Goal: Information Seeking & Learning: Understand process/instructions

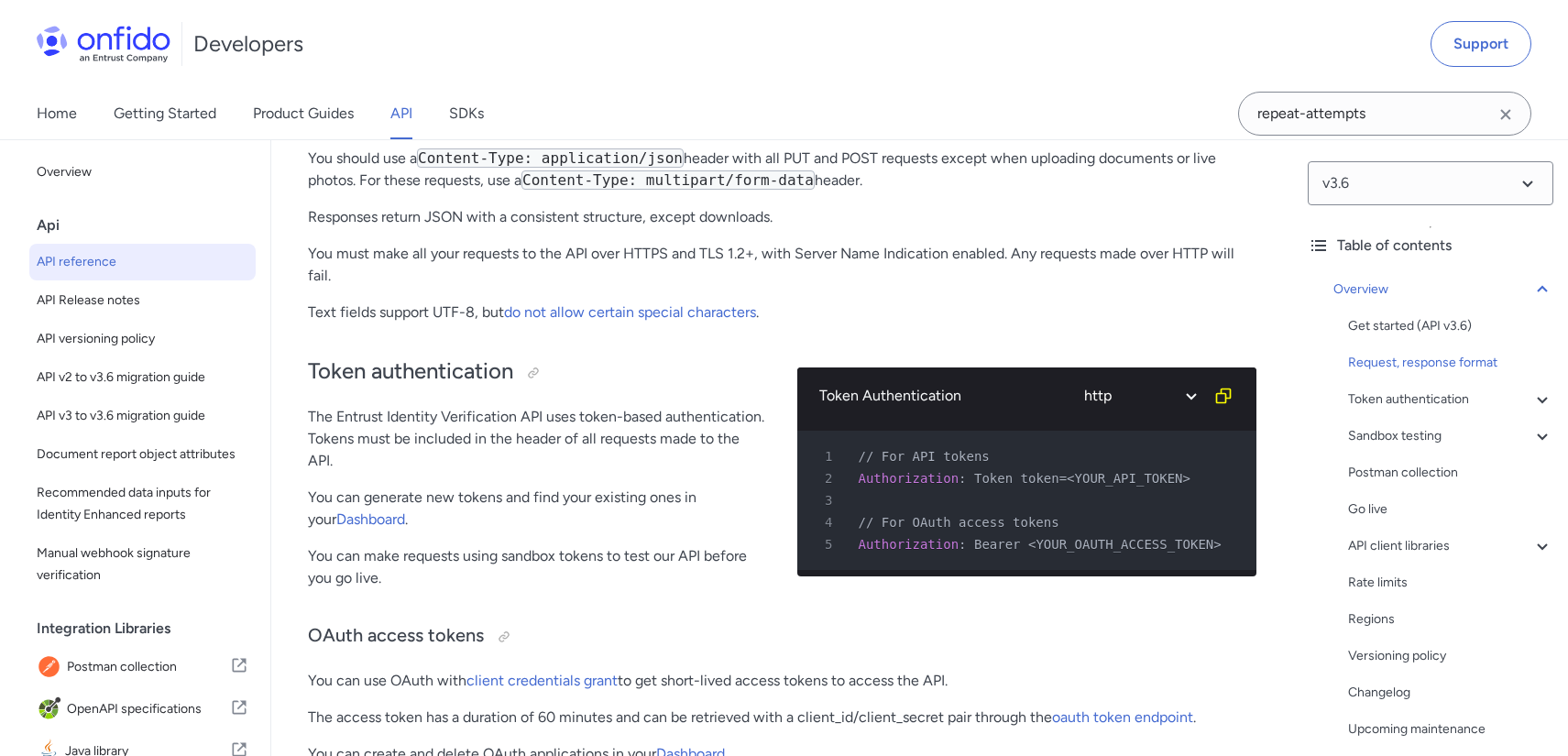
scroll to position [435, 0]
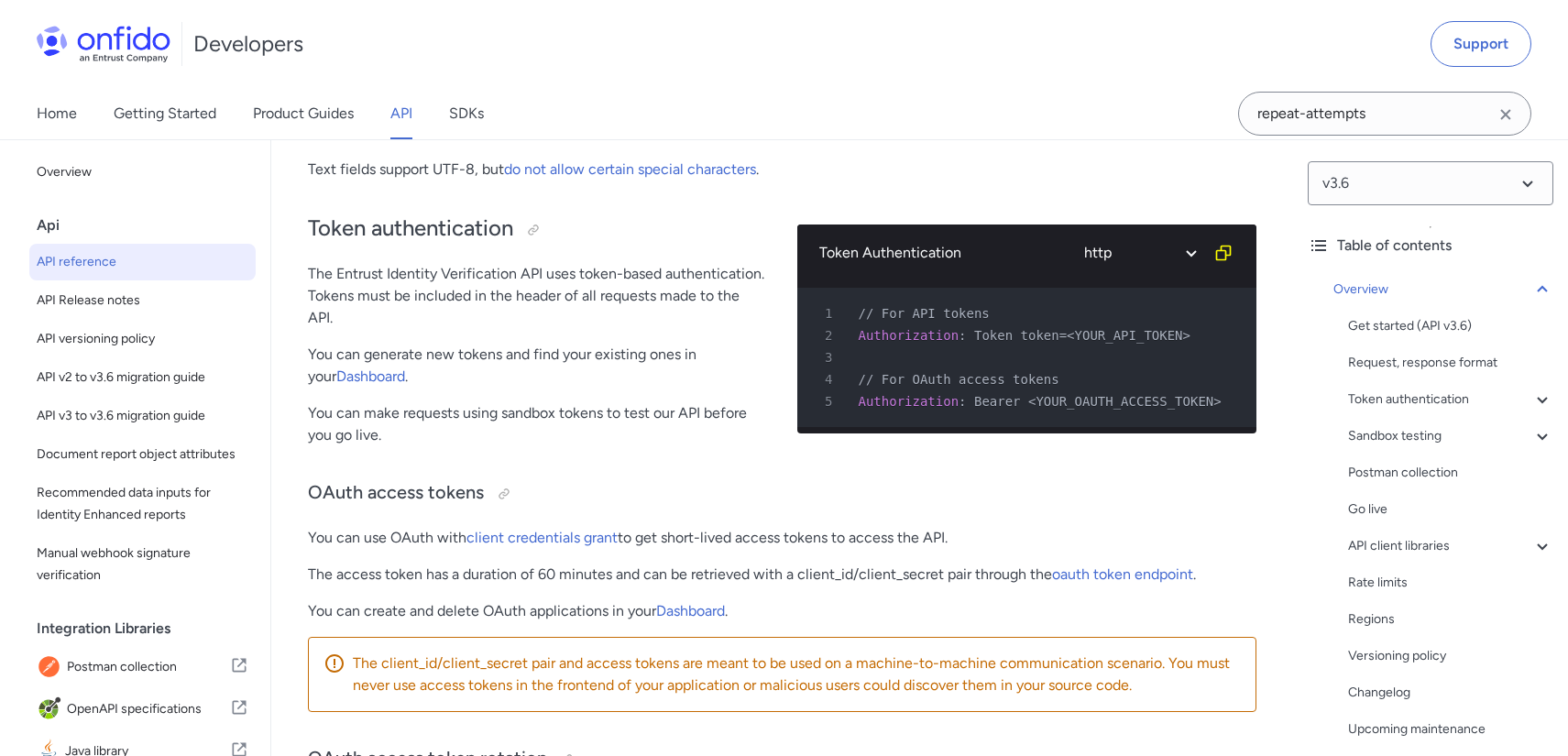
scroll to position [585, 0]
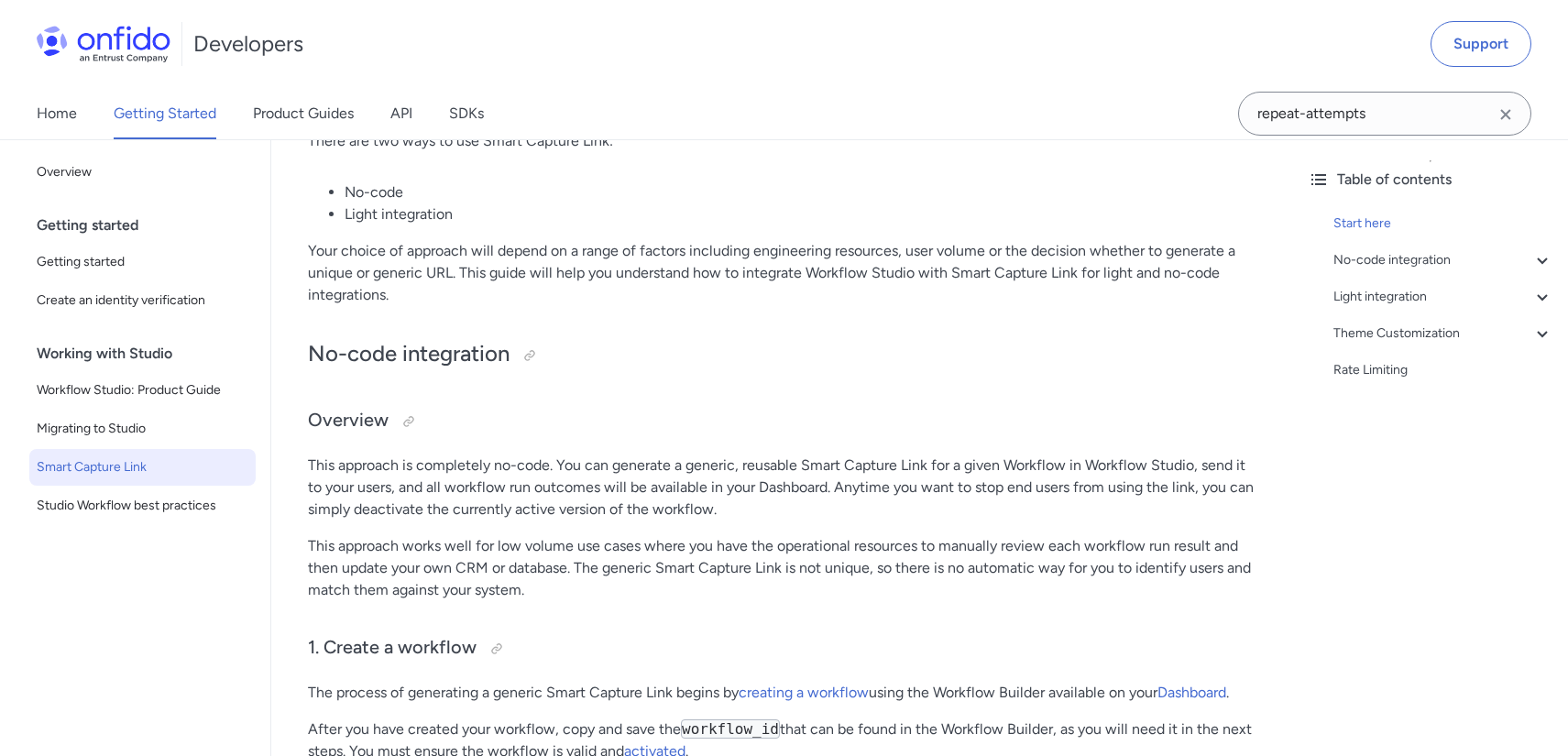
scroll to position [634, 0]
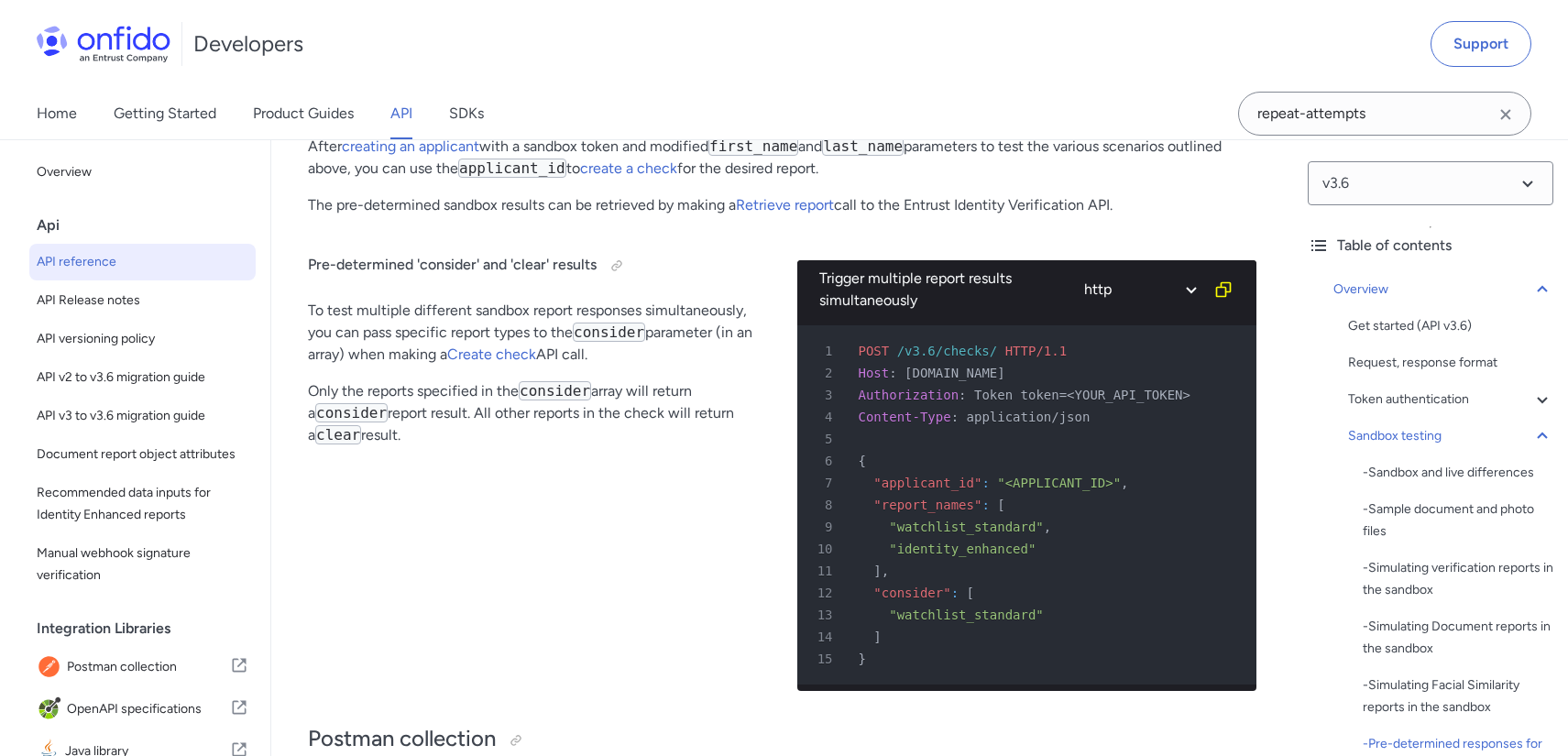
scroll to position [12059, 0]
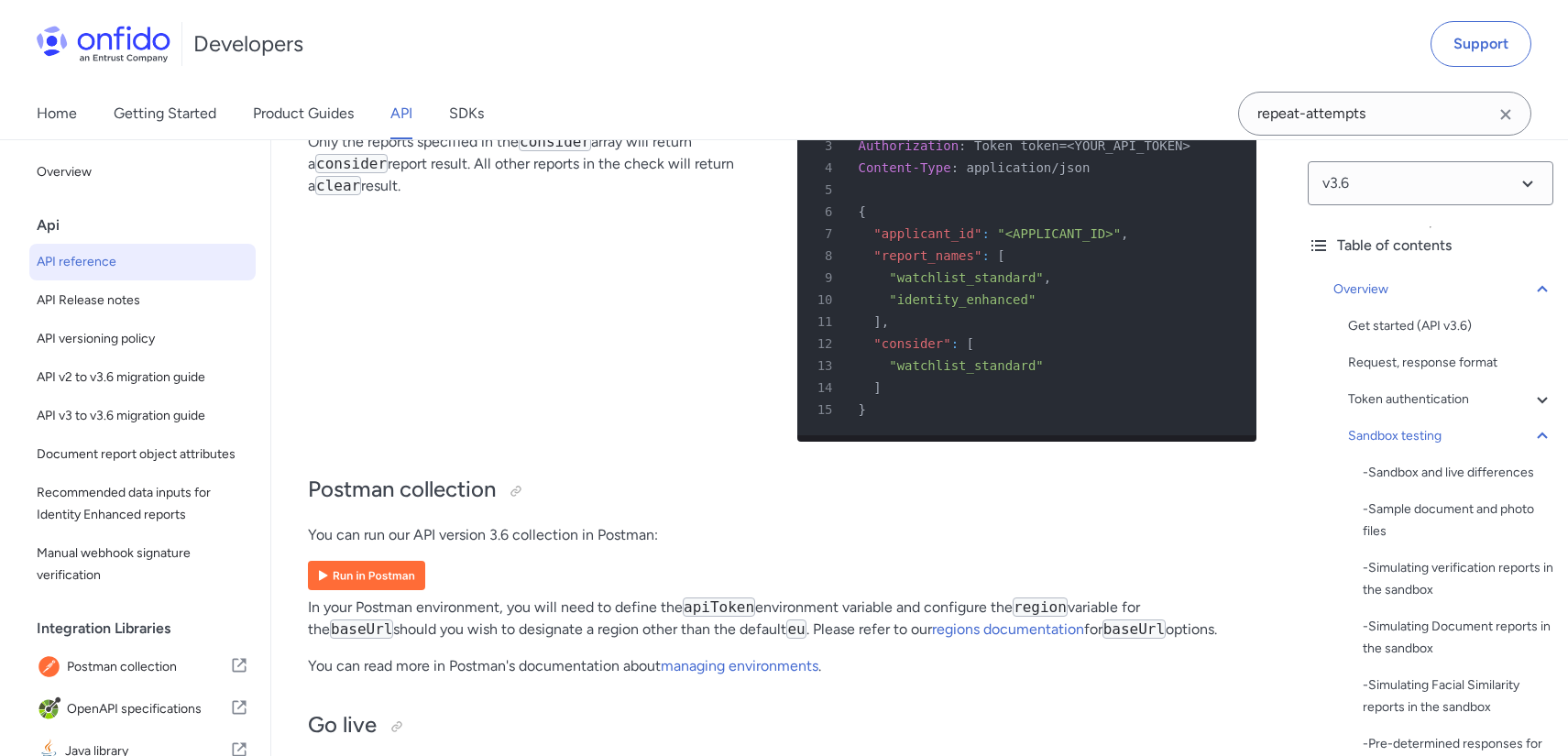
click at [513, 457] on div "Pre-determined 'consider' and 'clear' results To test multiple different sandbo…" at bounding box center [538, 219] width 460 height 475
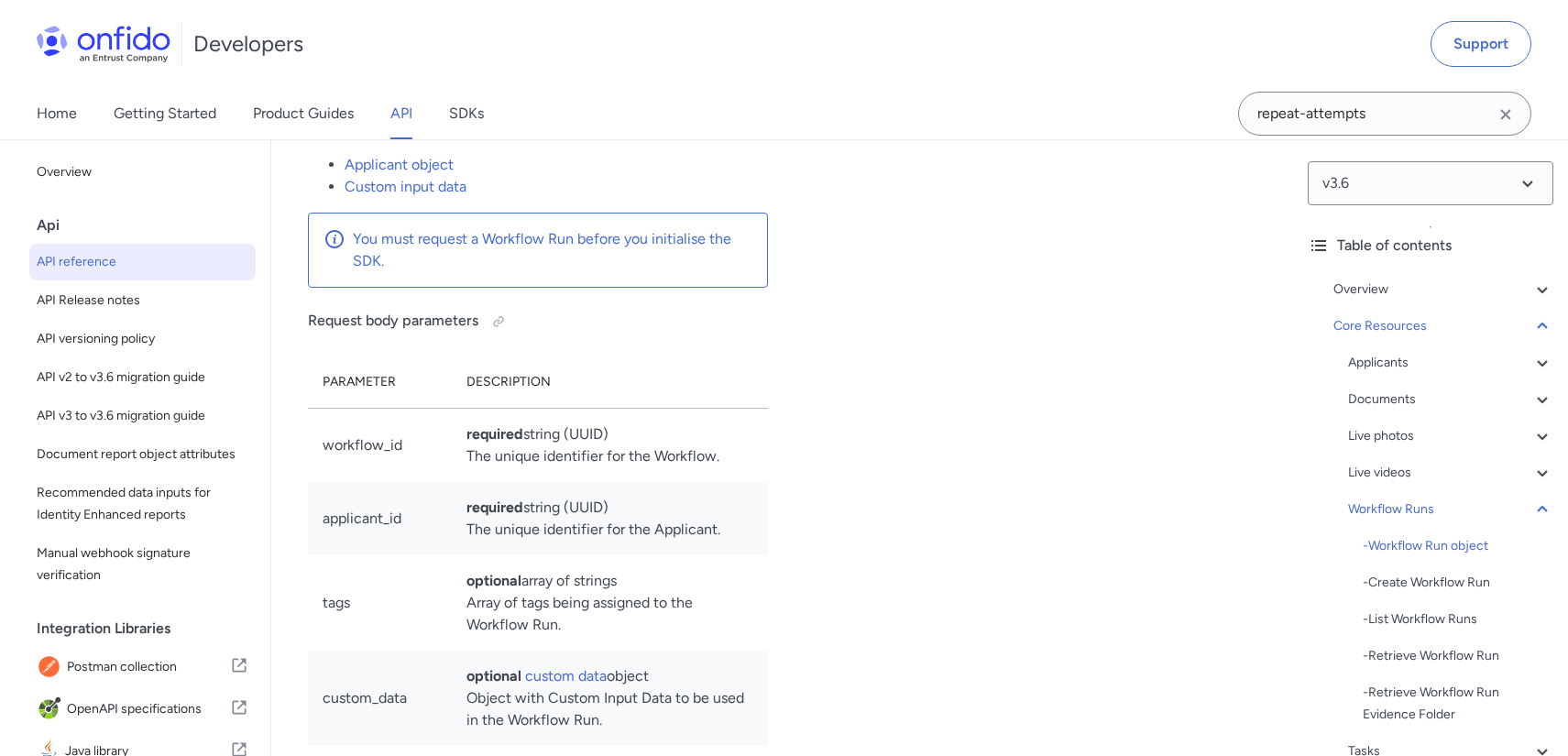
copy td "completed_redirect_url"
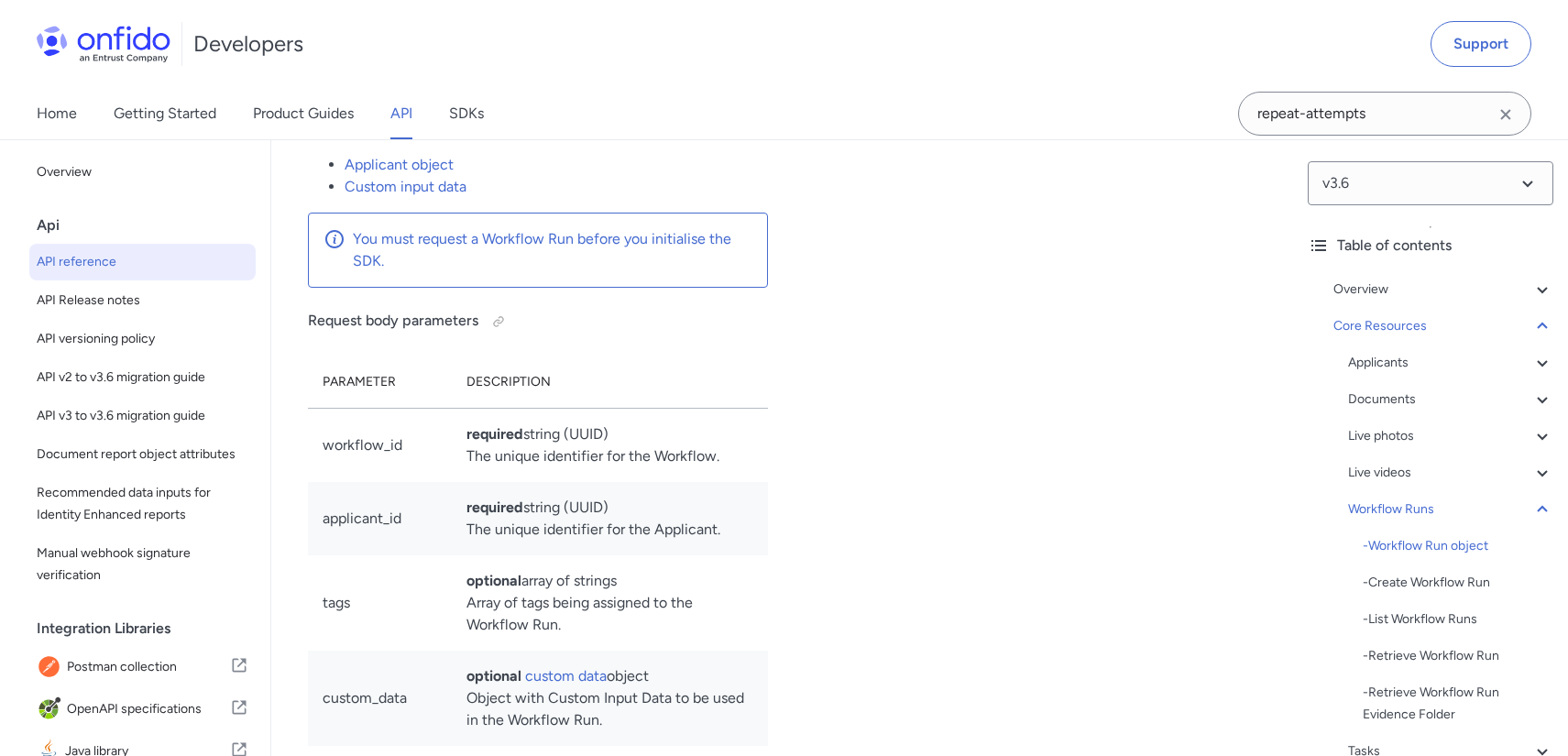
copy td "completed_redirect_url"
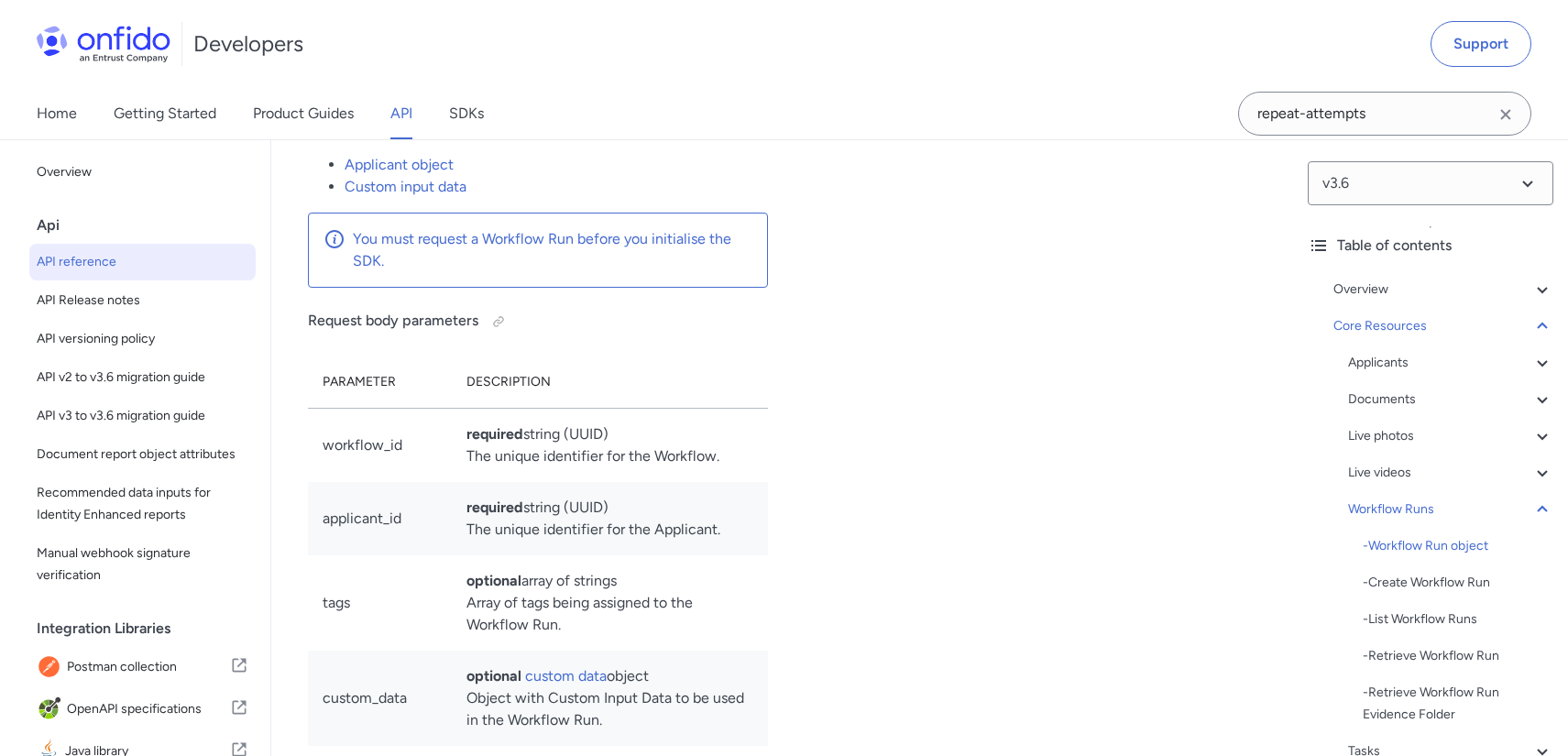
copy td "ct_url"
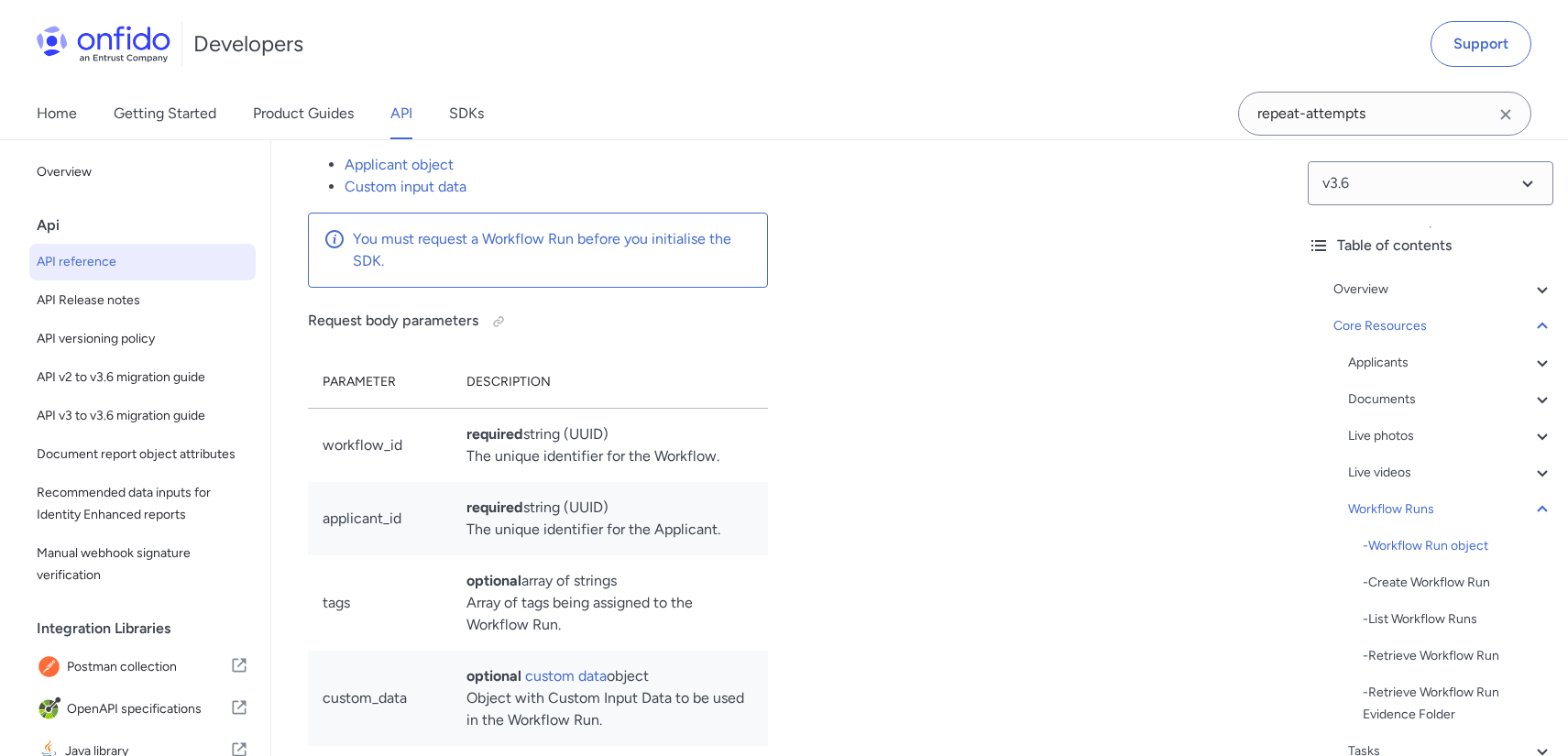
copy td "completed_redirect_url"
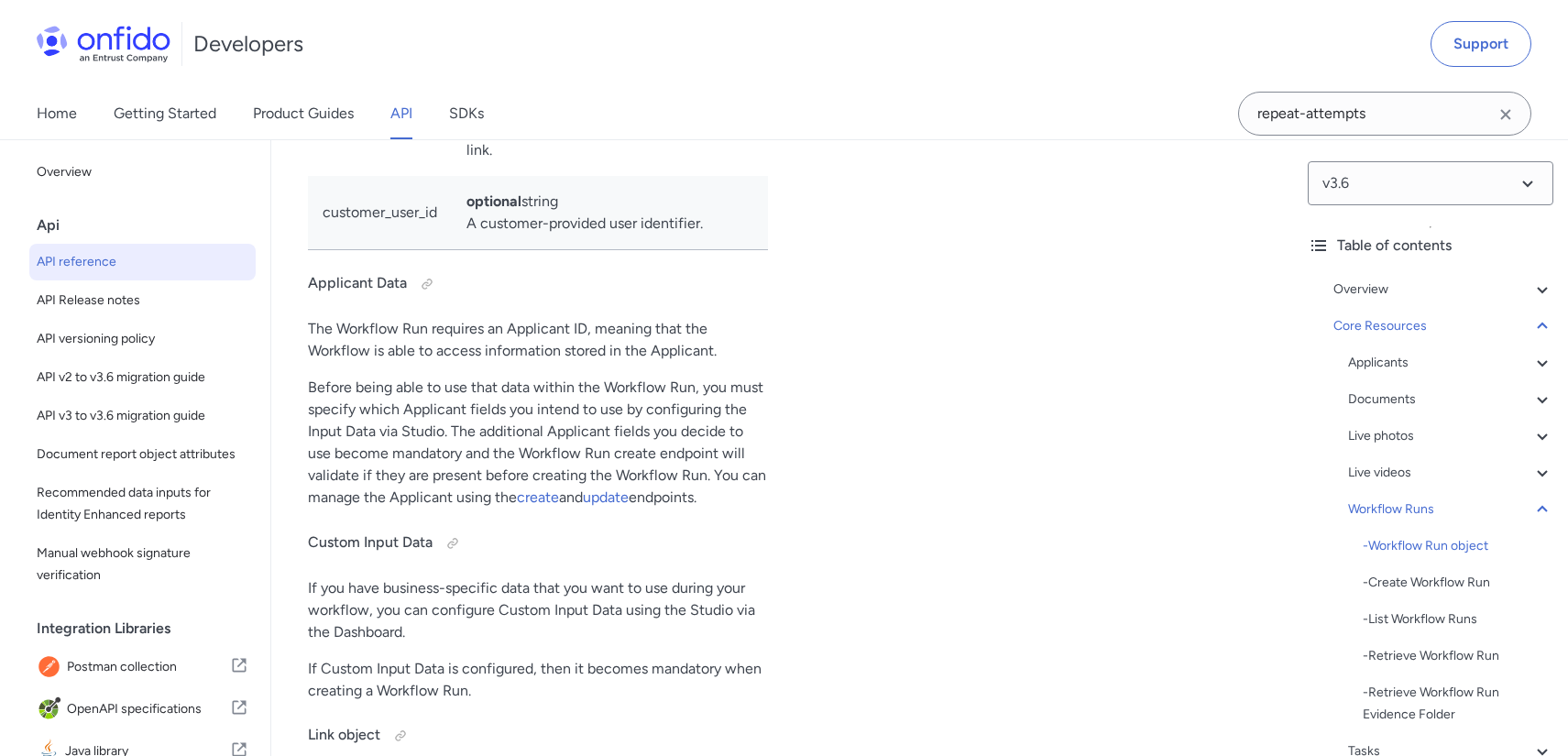
scroll to position [45835, 0]
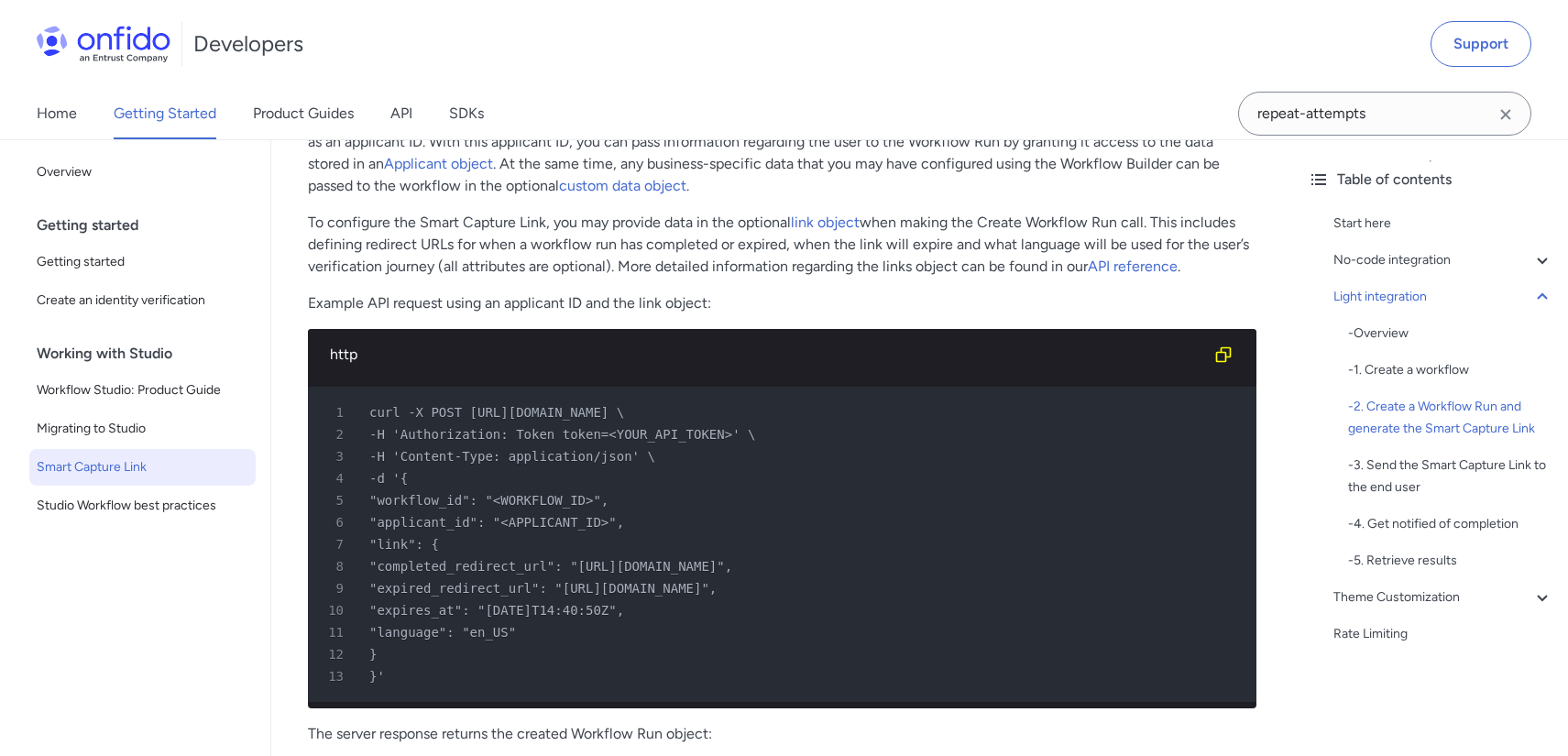
scroll to position [2607, 0]
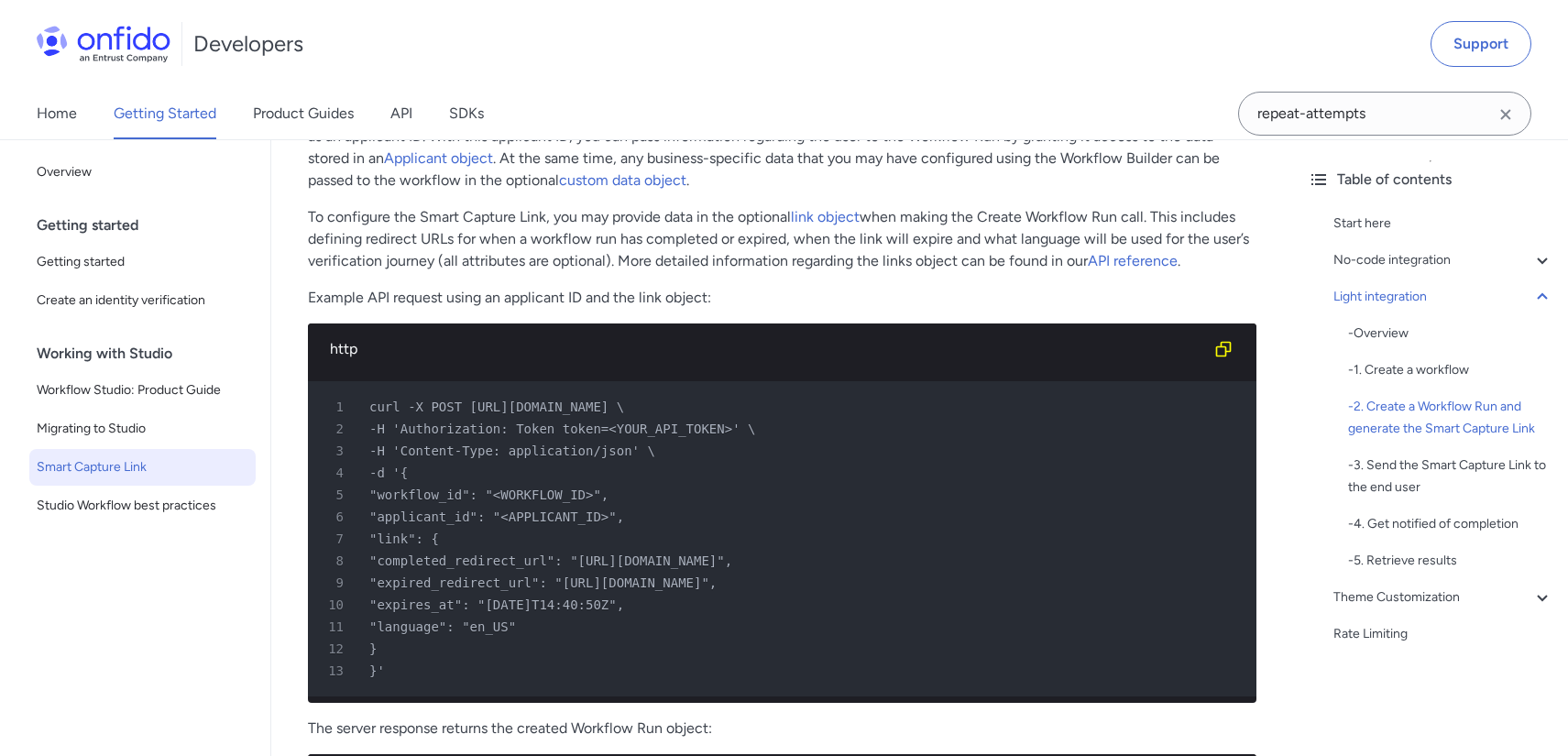
click at [667, 528] on div "6 "applicant_id": "<APPLICANT_ID>"," at bounding box center [772, 517] width 916 height 22
click at [515, 561] on span ""completed_redirect_url": "[URL][DOMAIN_NAME]"," at bounding box center [551, 561] width 363 height 15
copy span "completed_redirect_url"
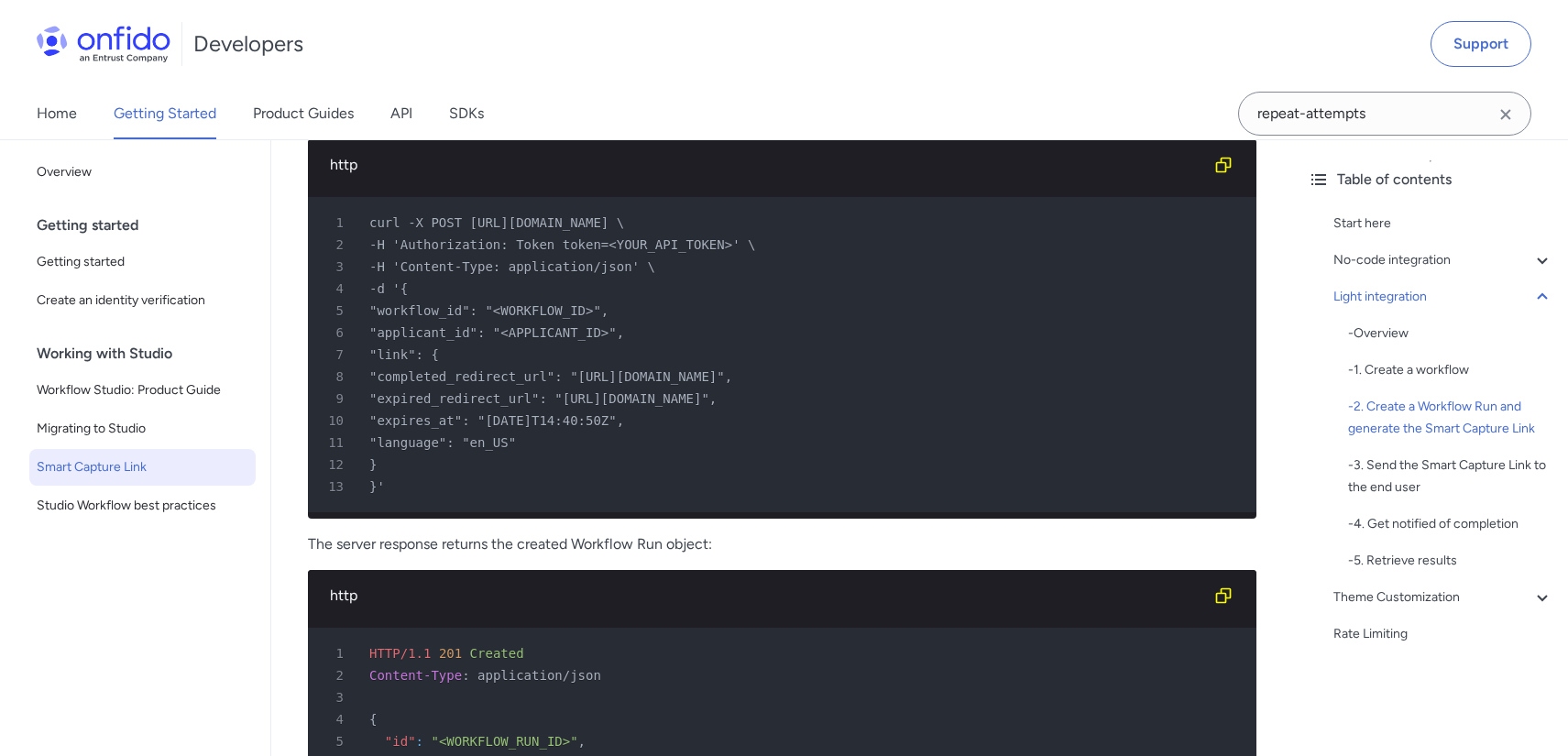
scroll to position [3434, 0]
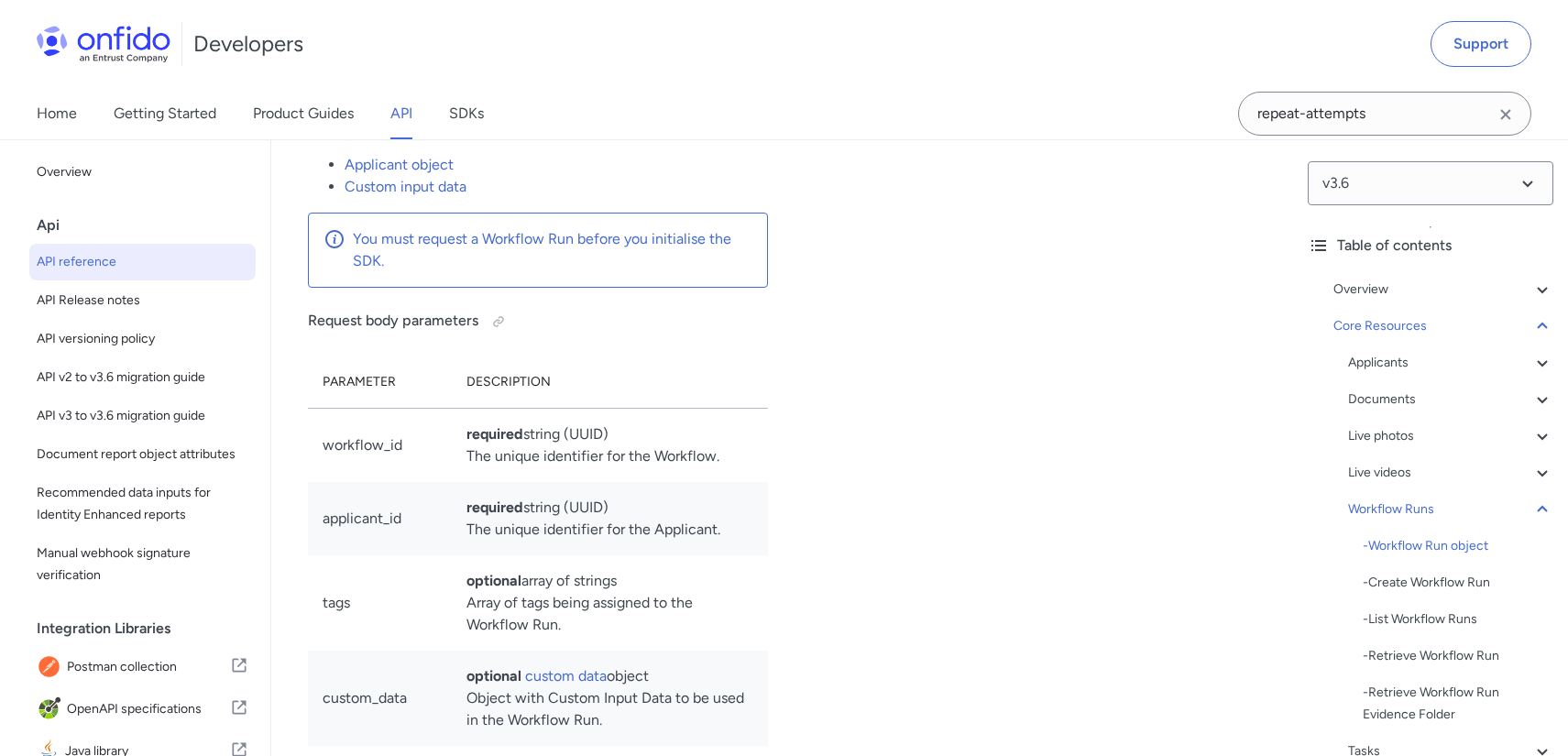
drag, startPoint x: 590, startPoint y: 380, endPoint x: 614, endPoint y: 454, distance: 77.8
copy td "the user will be redirected to this URL instead of seeing the default "thank yo…"
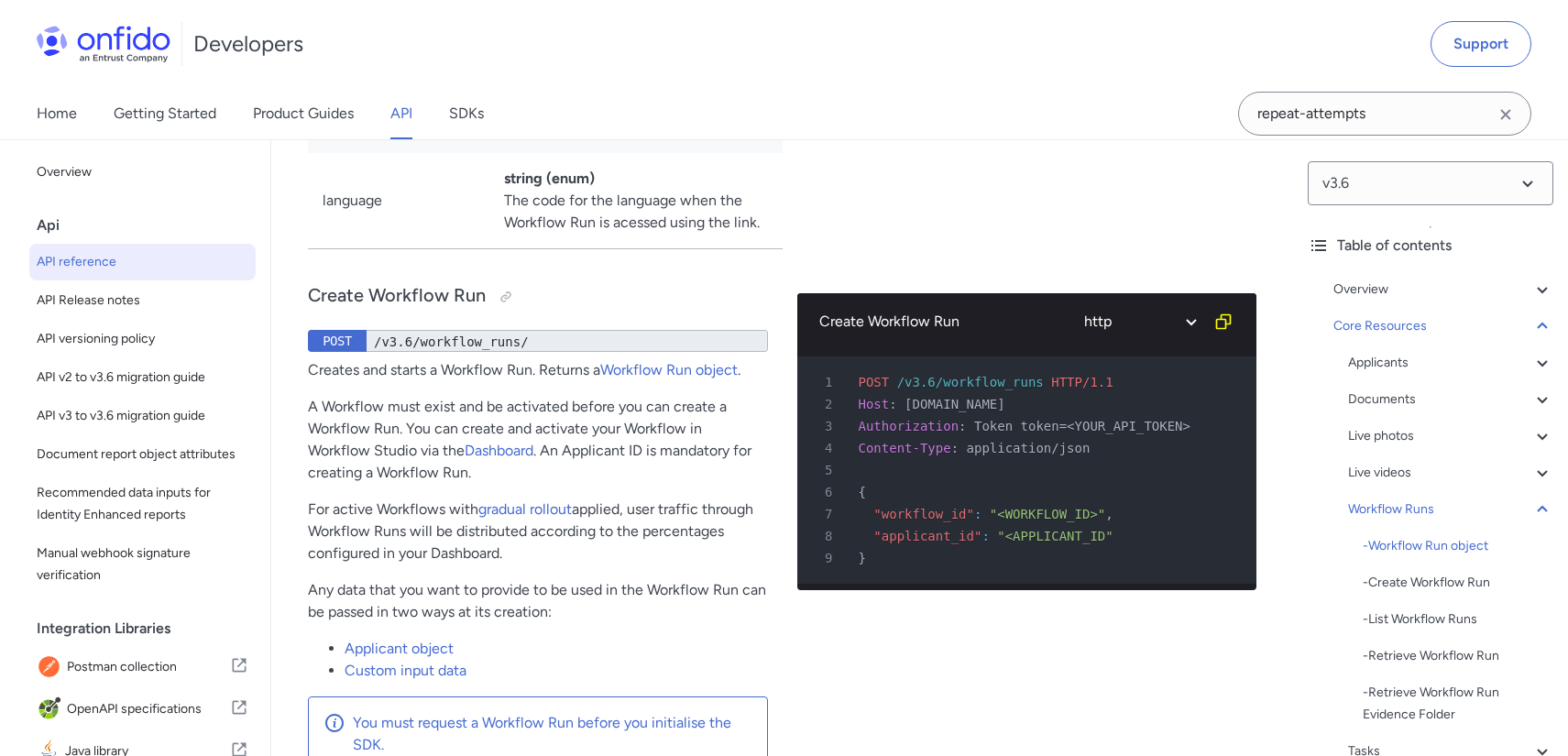
scroll to position [44783, 0]
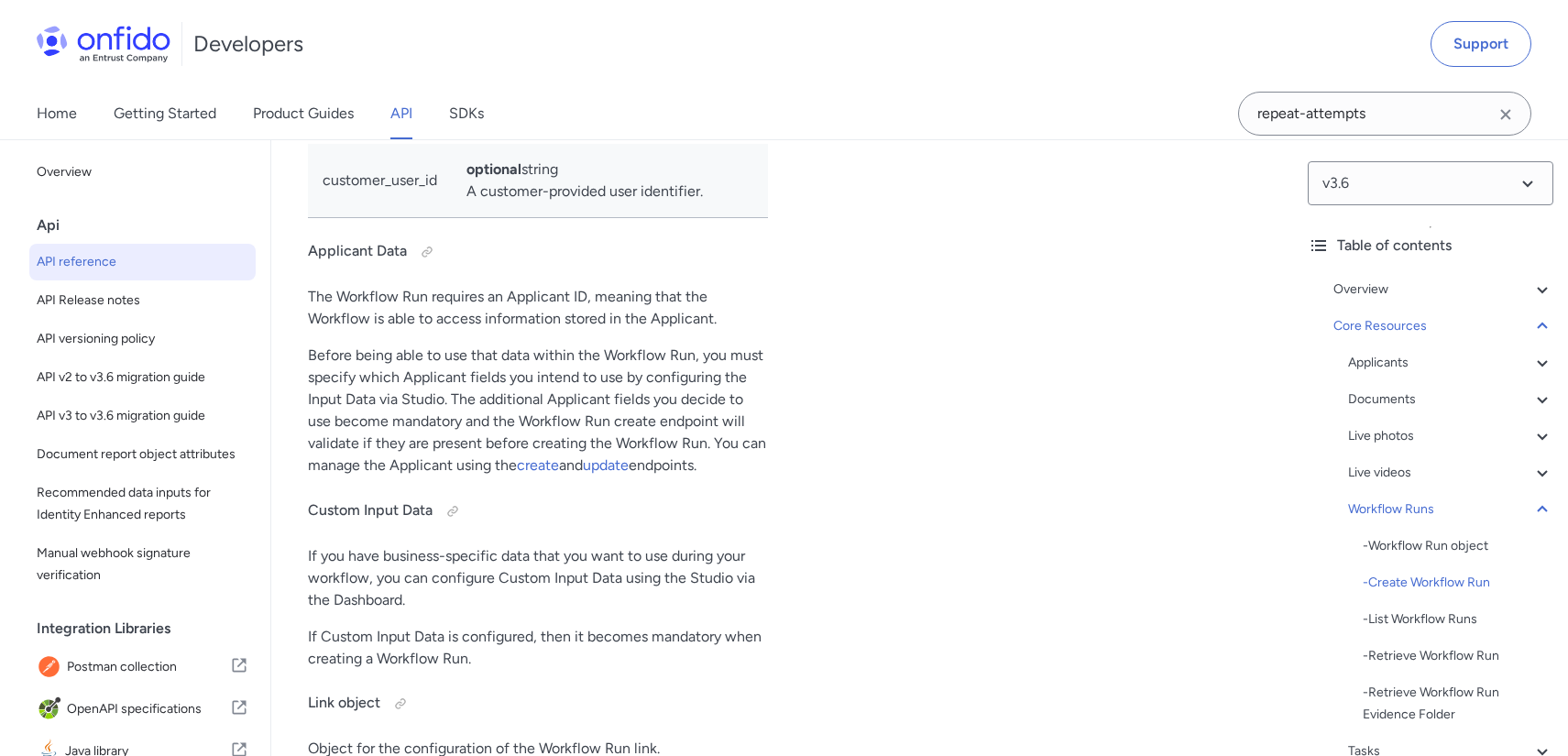
scroll to position [45573, 0]
